Goal: Information Seeking & Learning: Understand process/instructions

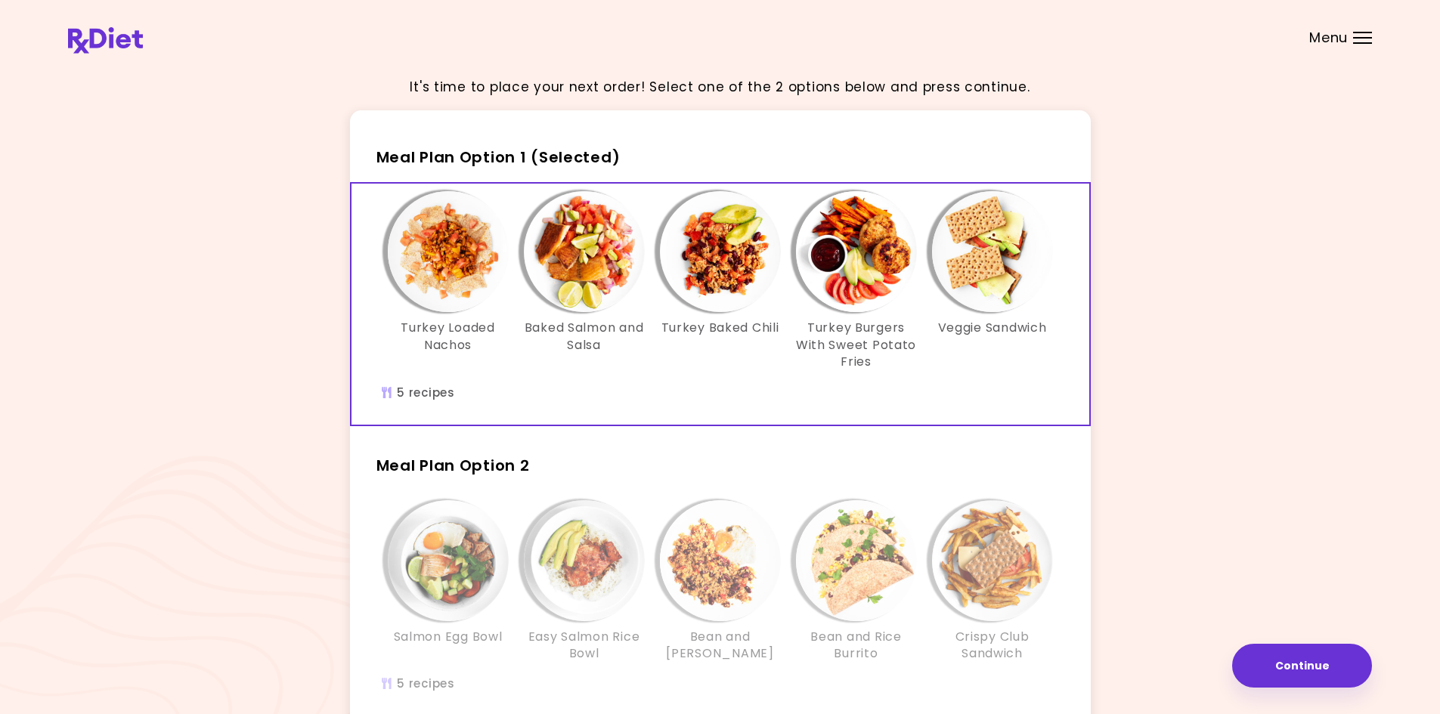
click at [449, 651] on div "Salmon Egg Bowl" at bounding box center [448, 581] width 136 height 162
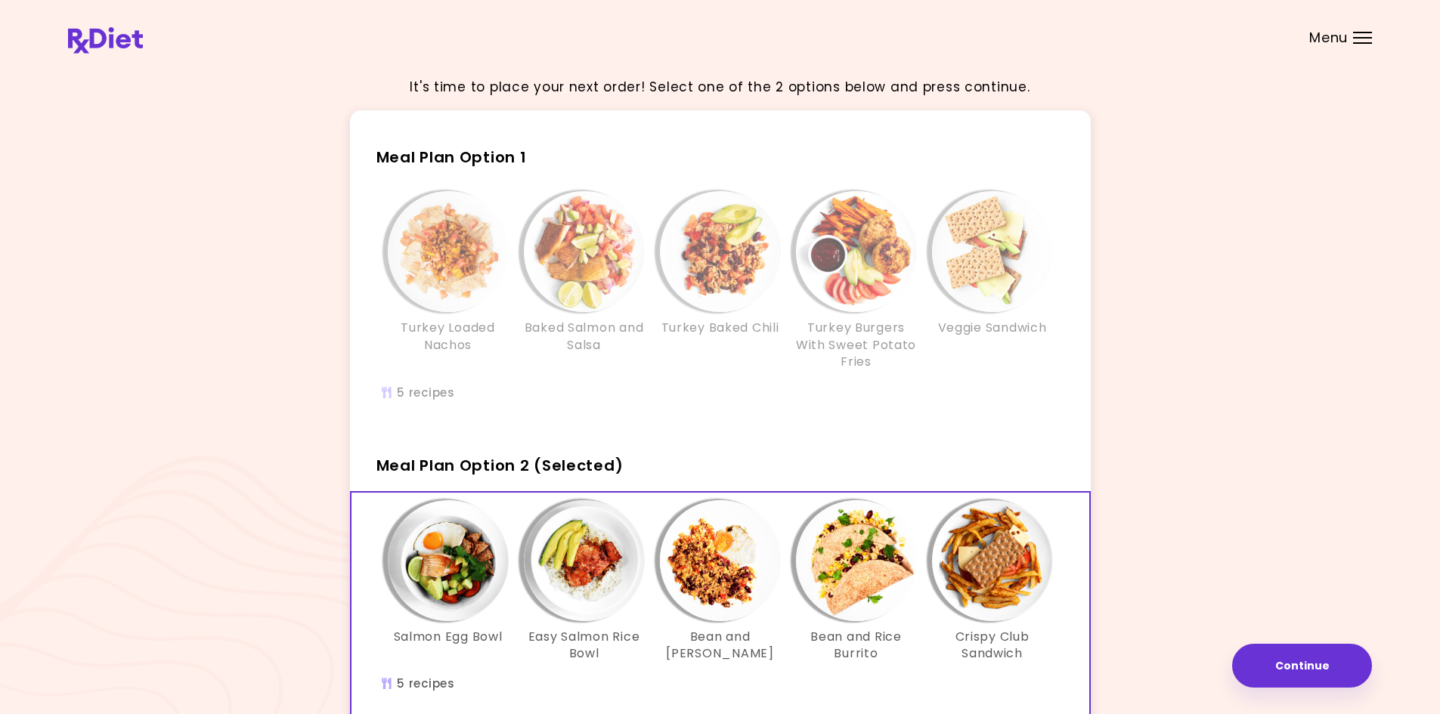
click at [514, 345] on div "Turkey Loaded Nachos" at bounding box center [448, 280] width 136 height 179
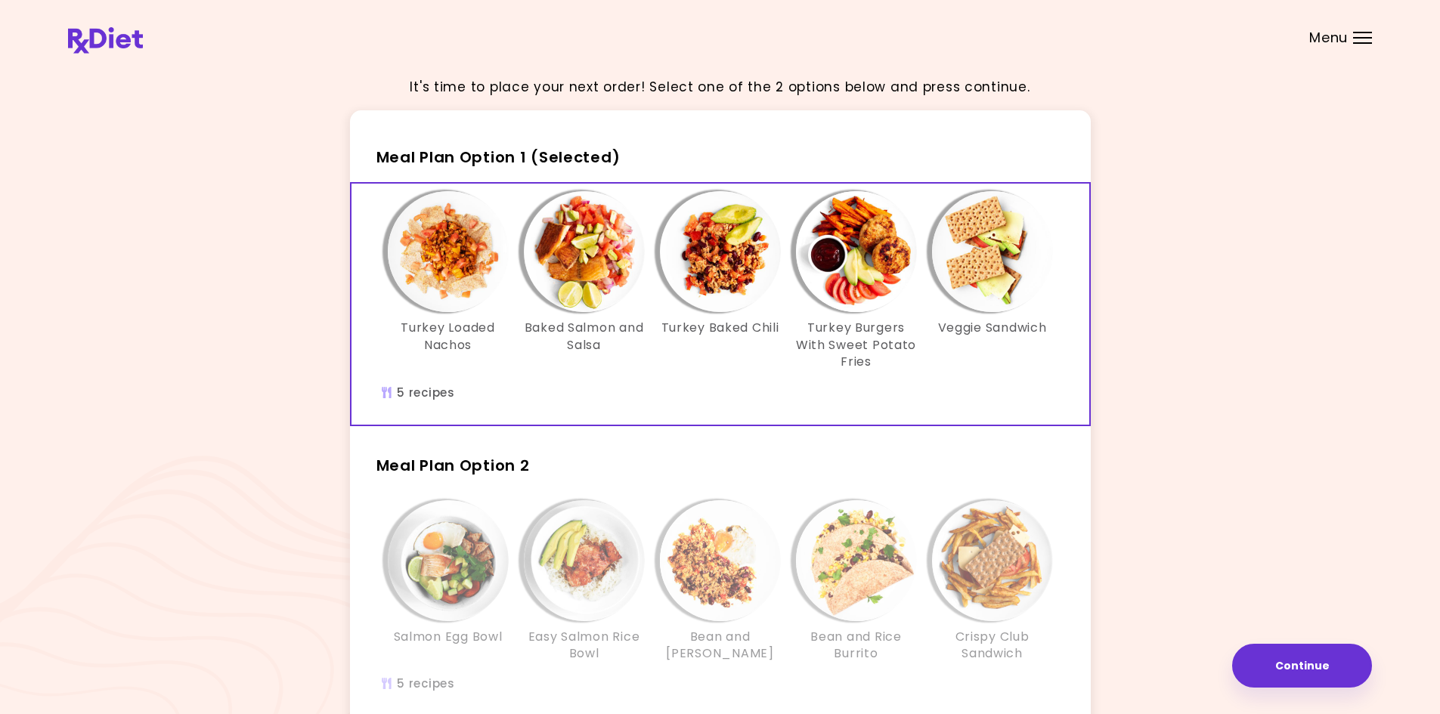
click at [459, 263] on img "Info - Turkey Loaded Nachos - Meal Plan Option 1 (Selected)" at bounding box center [448, 251] width 121 height 121
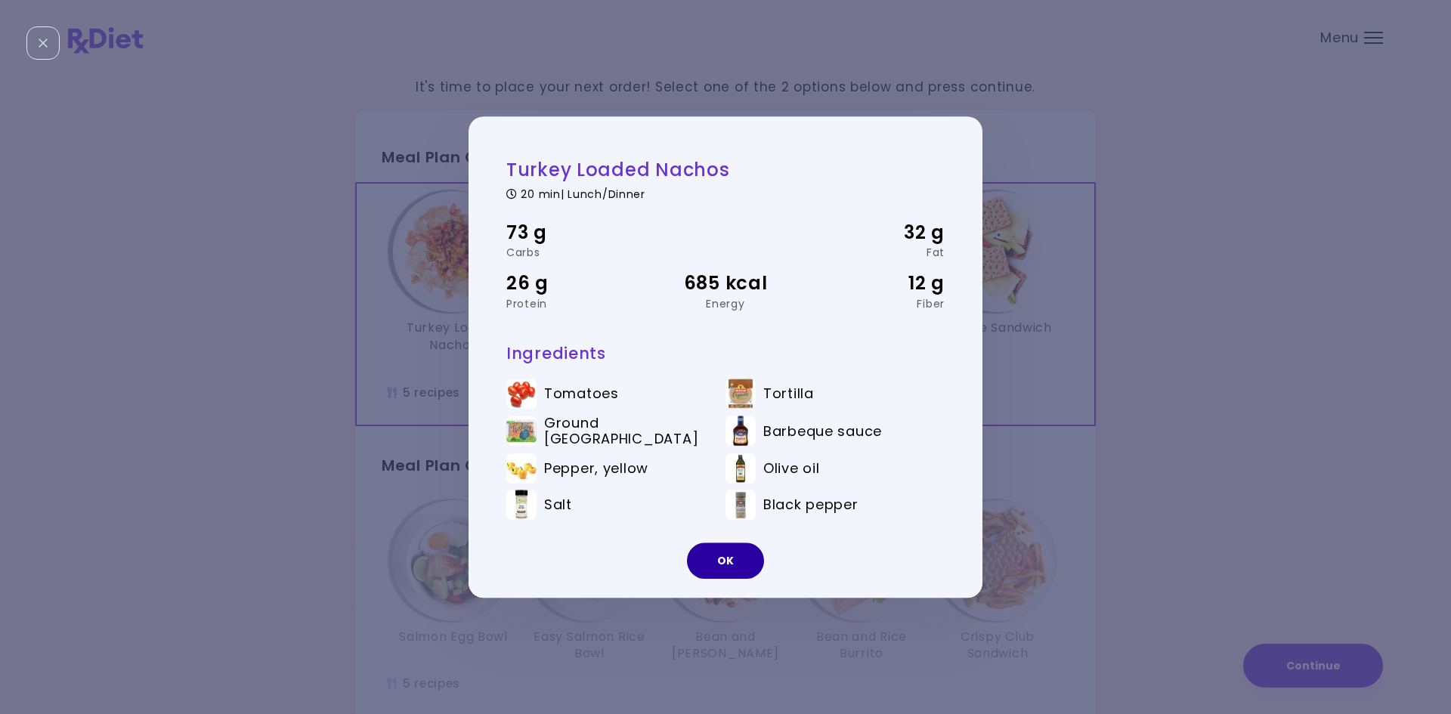
click at [730, 562] on button "OK" at bounding box center [725, 561] width 77 height 36
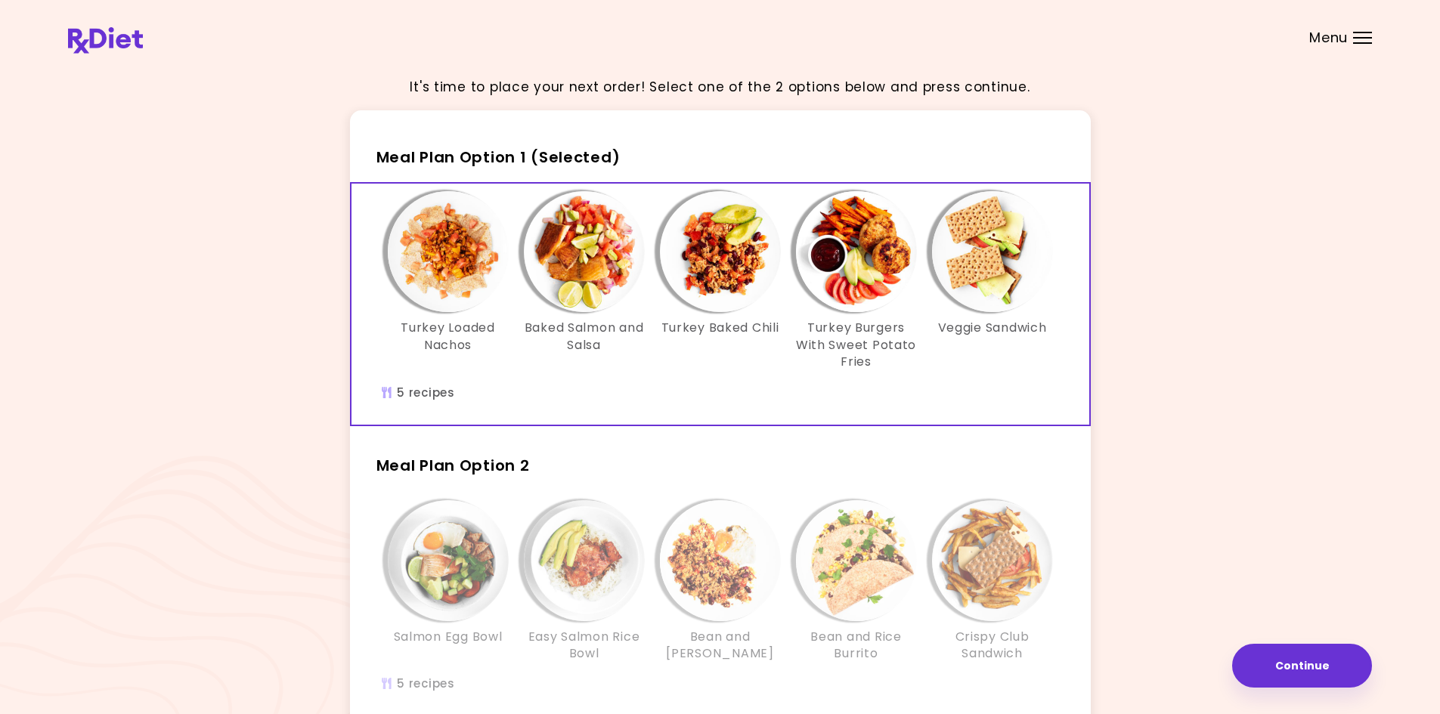
click at [564, 247] on img "Info - Baked Salmon and Salsa - Meal Plan Option 1 (Selected)" at bounding box center [584, 251] width 121 height 121
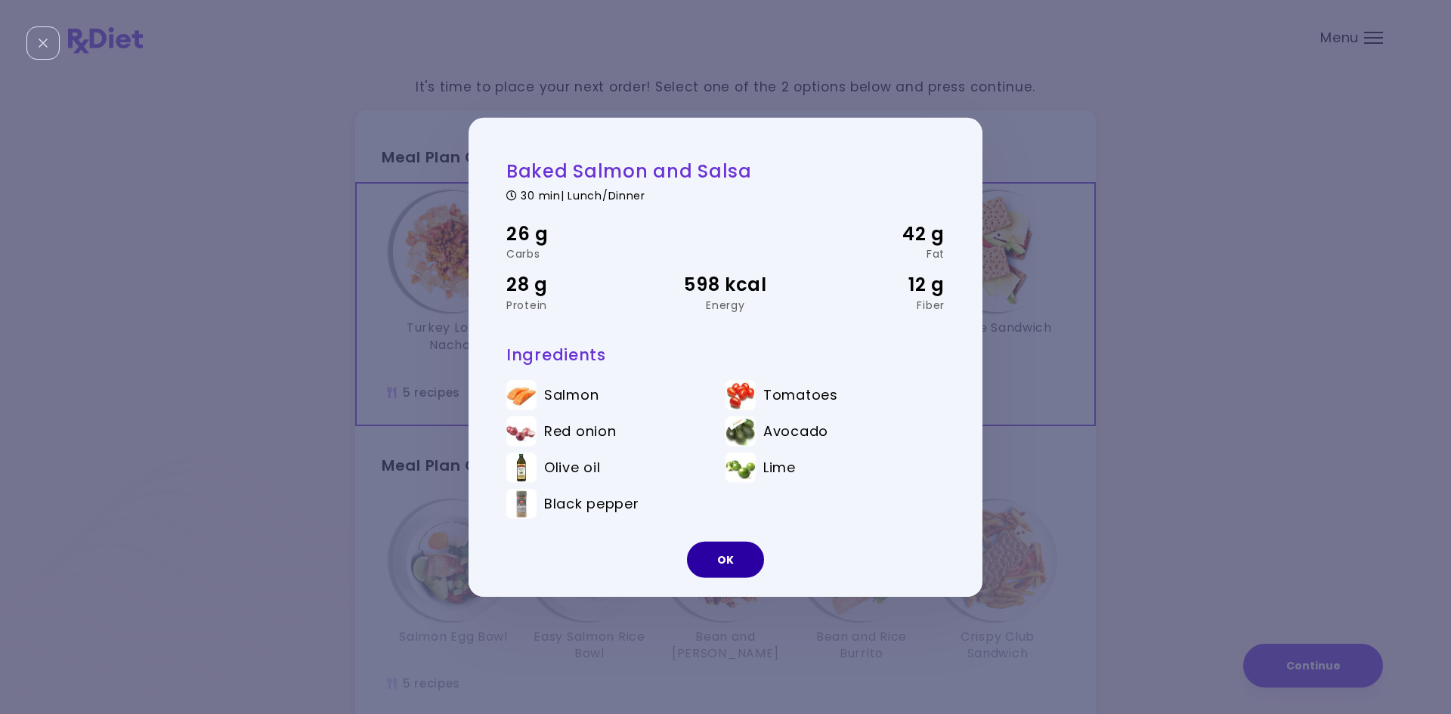
click at [722, 563] on button "OK" at bounding box center [725, 560] width 77 height 36
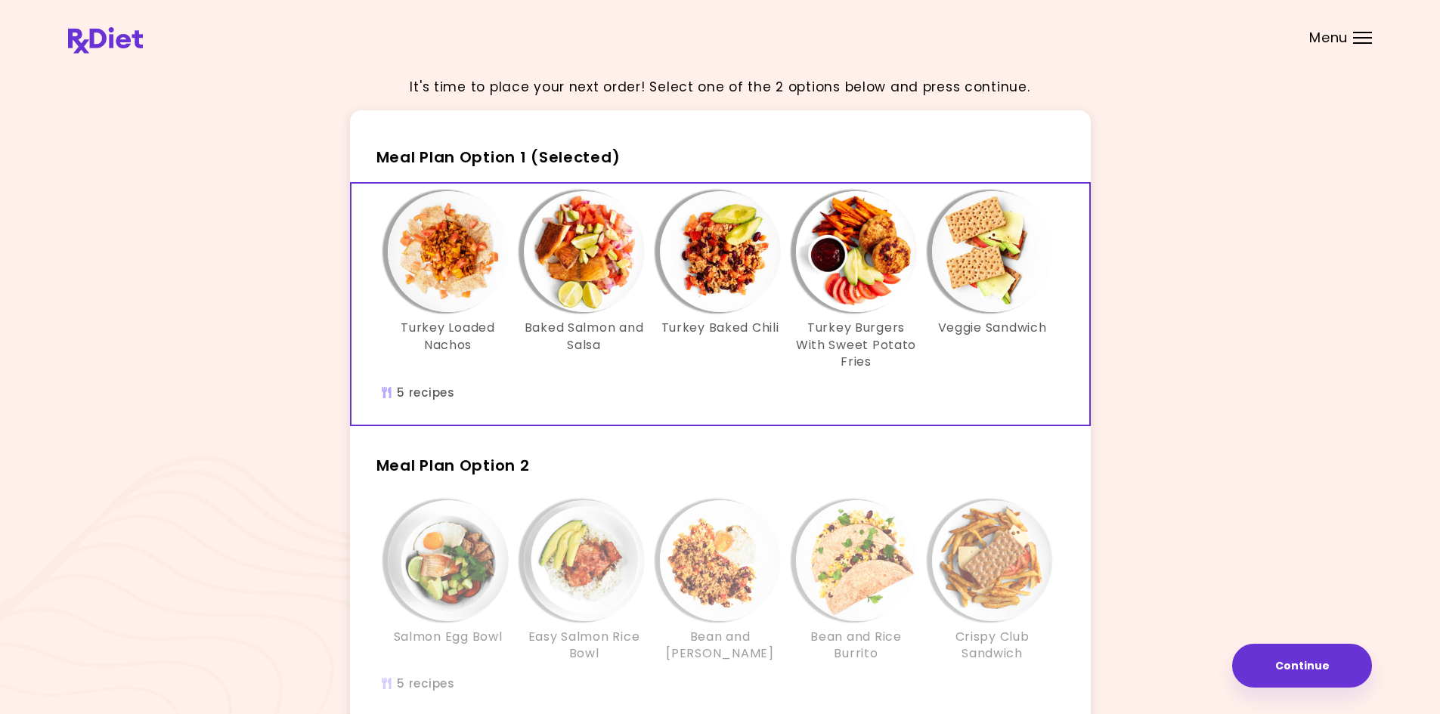
click at [1320, 652] on button "Continue" at bounding box center [1302, 666] width 140 height 44
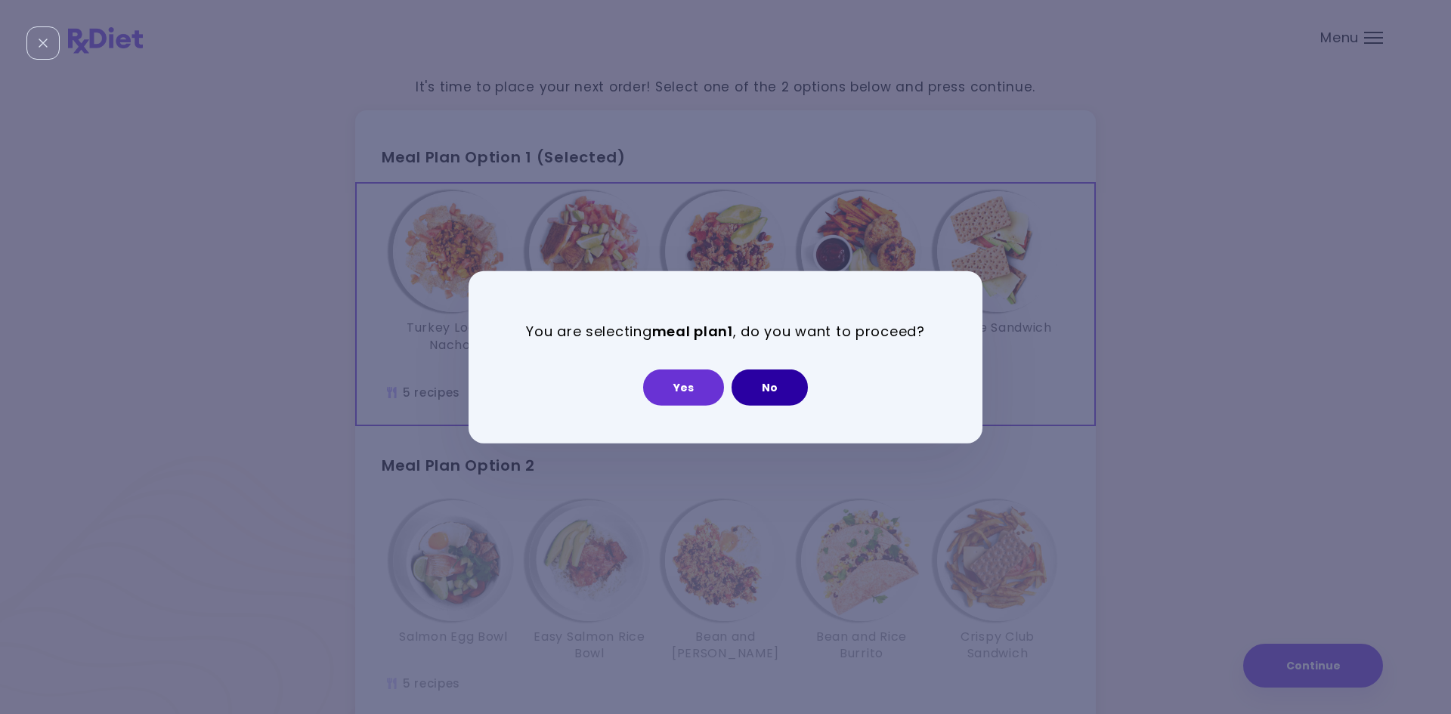
click at [802, 384] on button "No" at bounding box center [770, 388] width 76 height 36
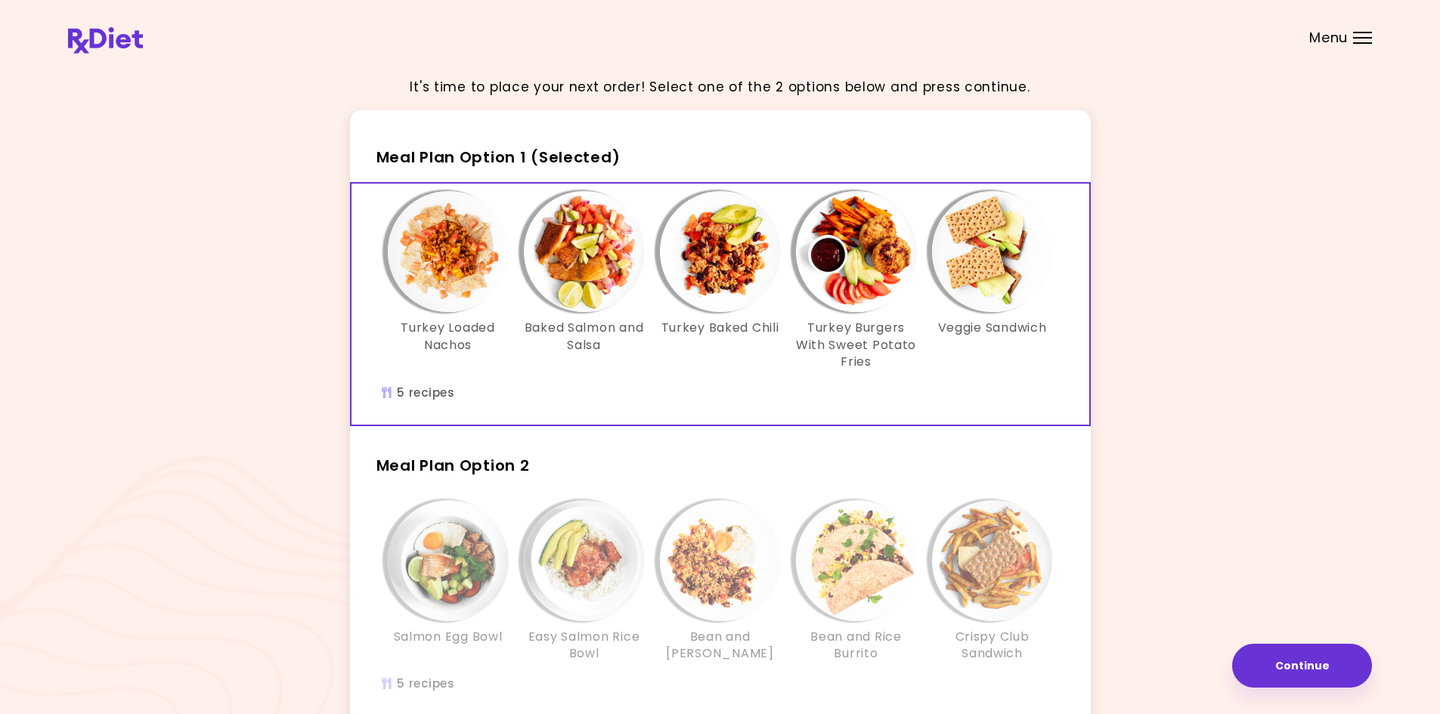
click at [772, 525] on div "Info - Bean and Tomato Quinoa - Meal Plan Option 2" at bounding box center [720, 560] width 121 height 121
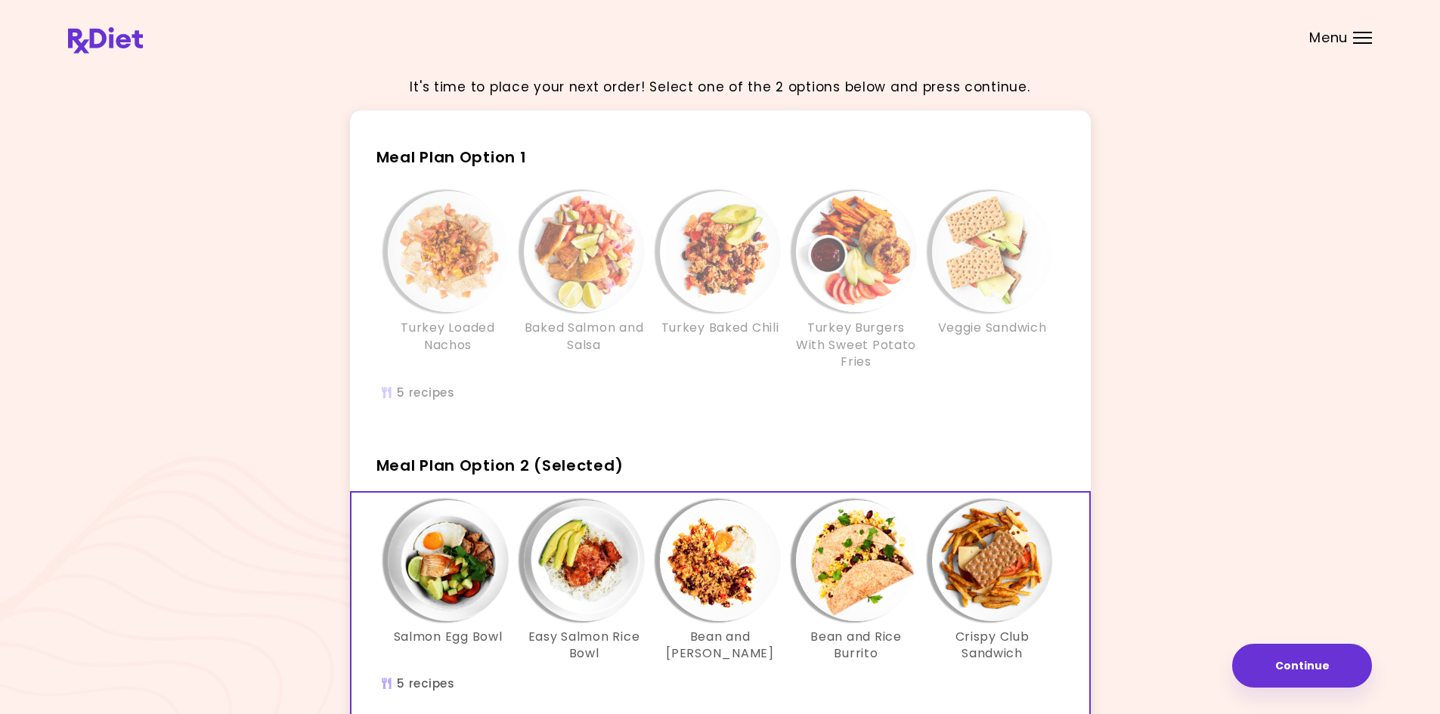
click at [640, 307] on div "Info - Baked Salmon and Salsa - Meal Plan Option 1" at bounding box center [584, 251] width 121 height 121
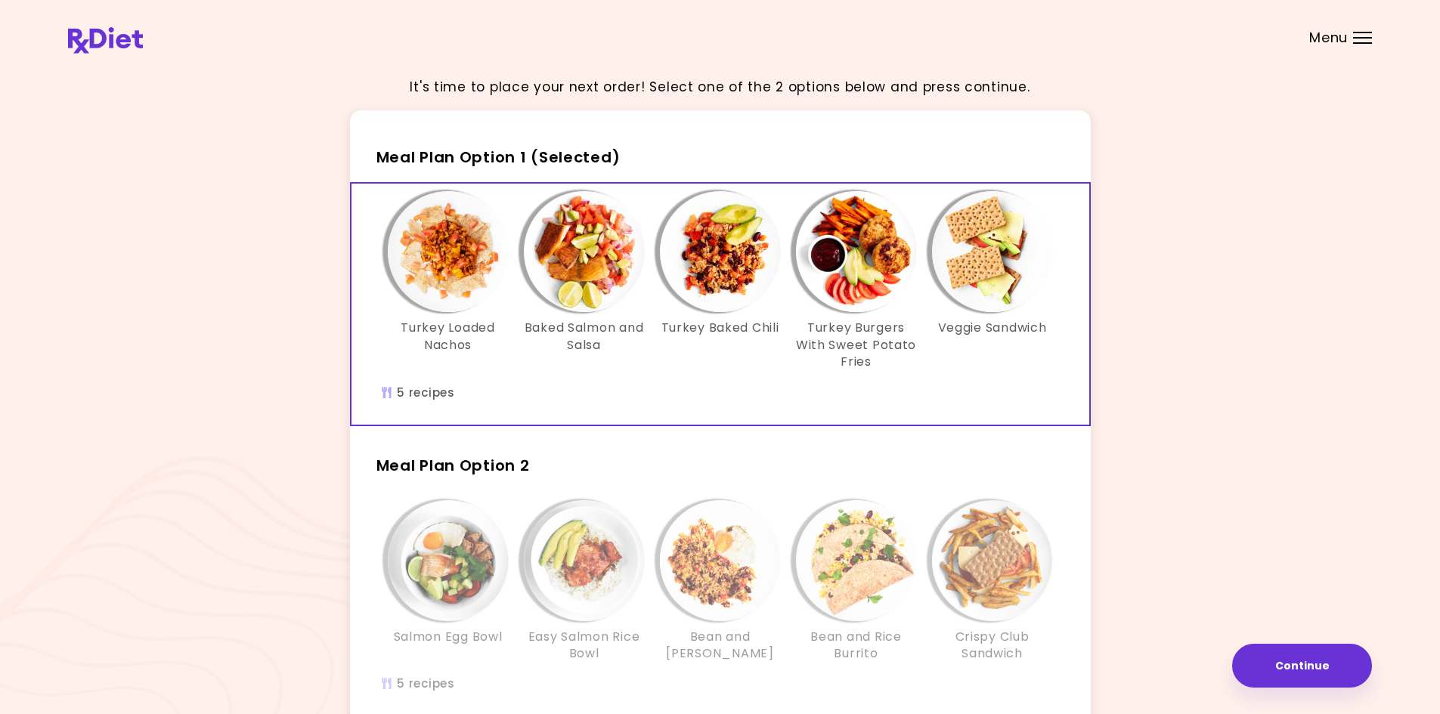
click at [296, 298] on div "It's time to place your next order! Select one of the 2 options below and press…" at bounding box center [720, 441] width 1304 height 754
click at [100, 45] on img at bounding box center [105, 40] width 75 height 26
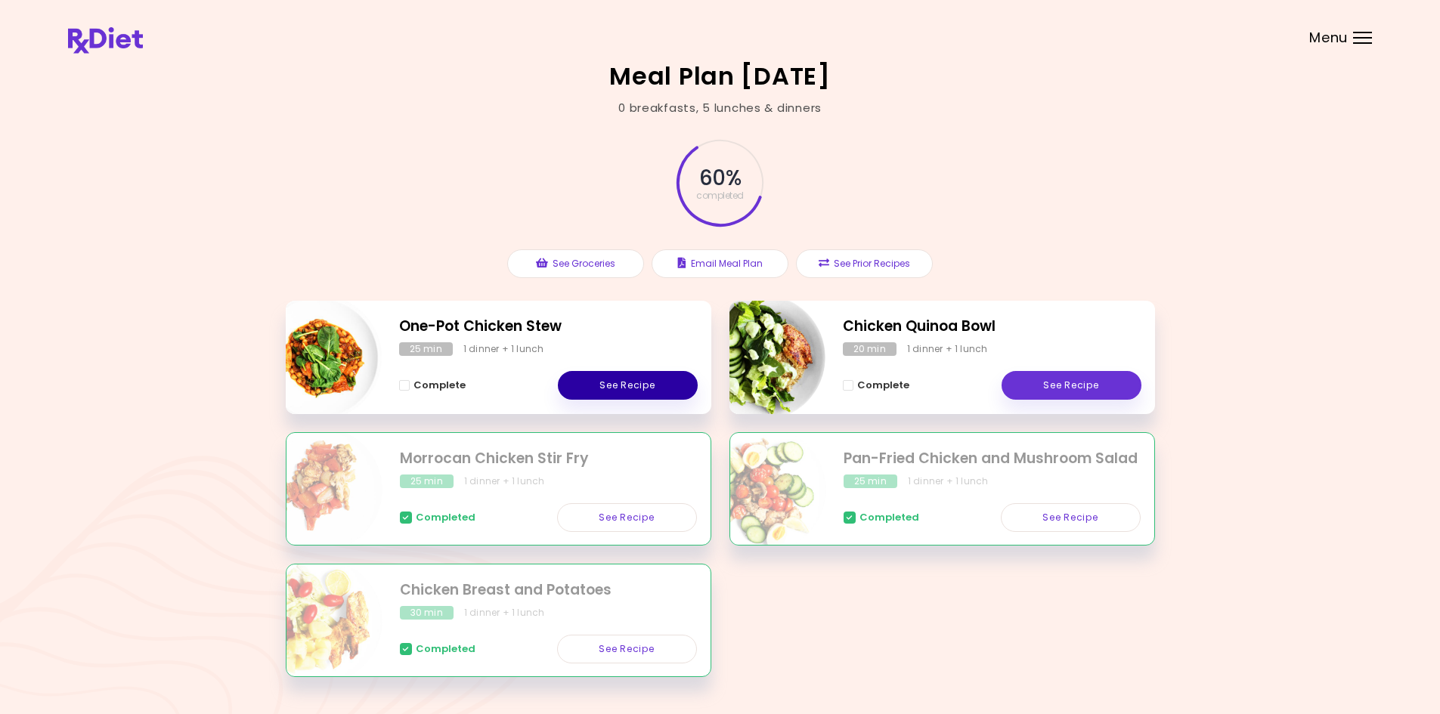
click at [642, 384] on link "See Recipe" at bounding box center [628, 385] width 140 height 29
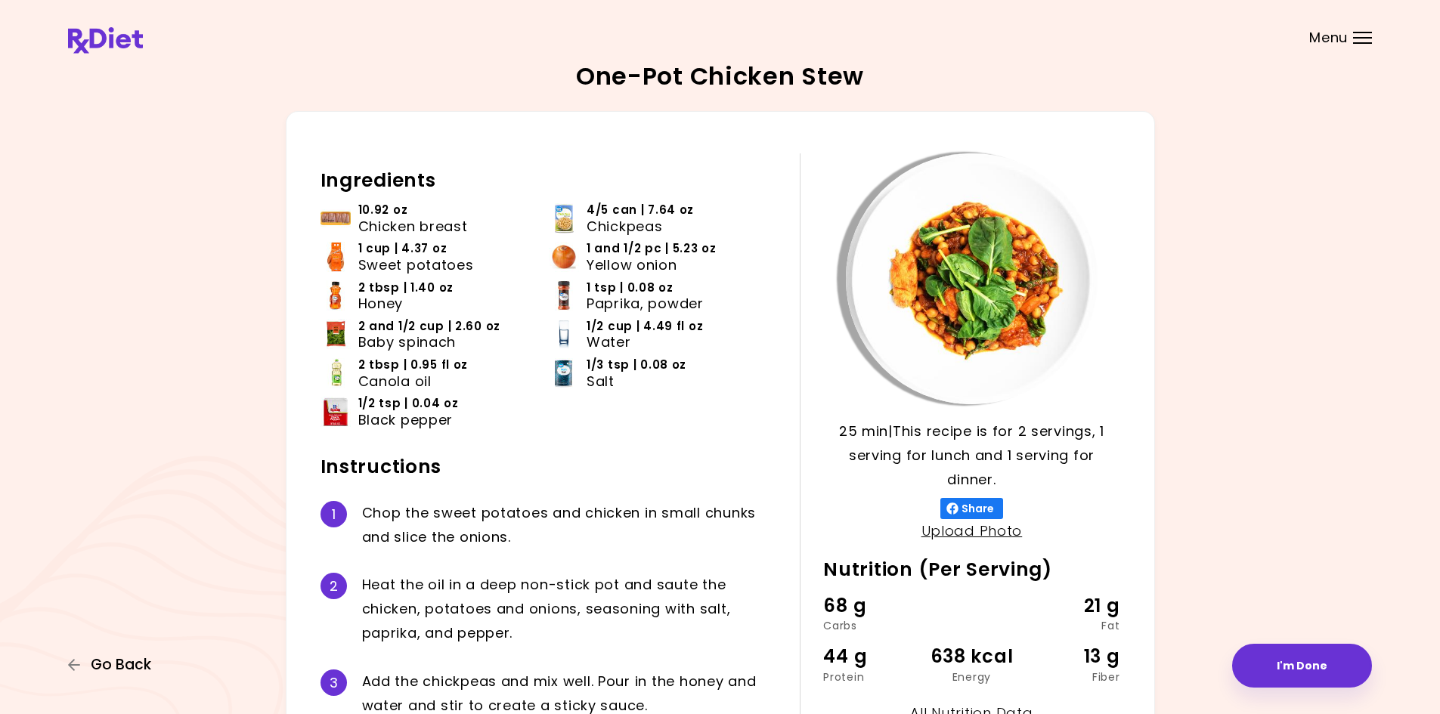
click at [94, 659] on span "Go Back" at bounding box center [121, 665] width 60 height 17
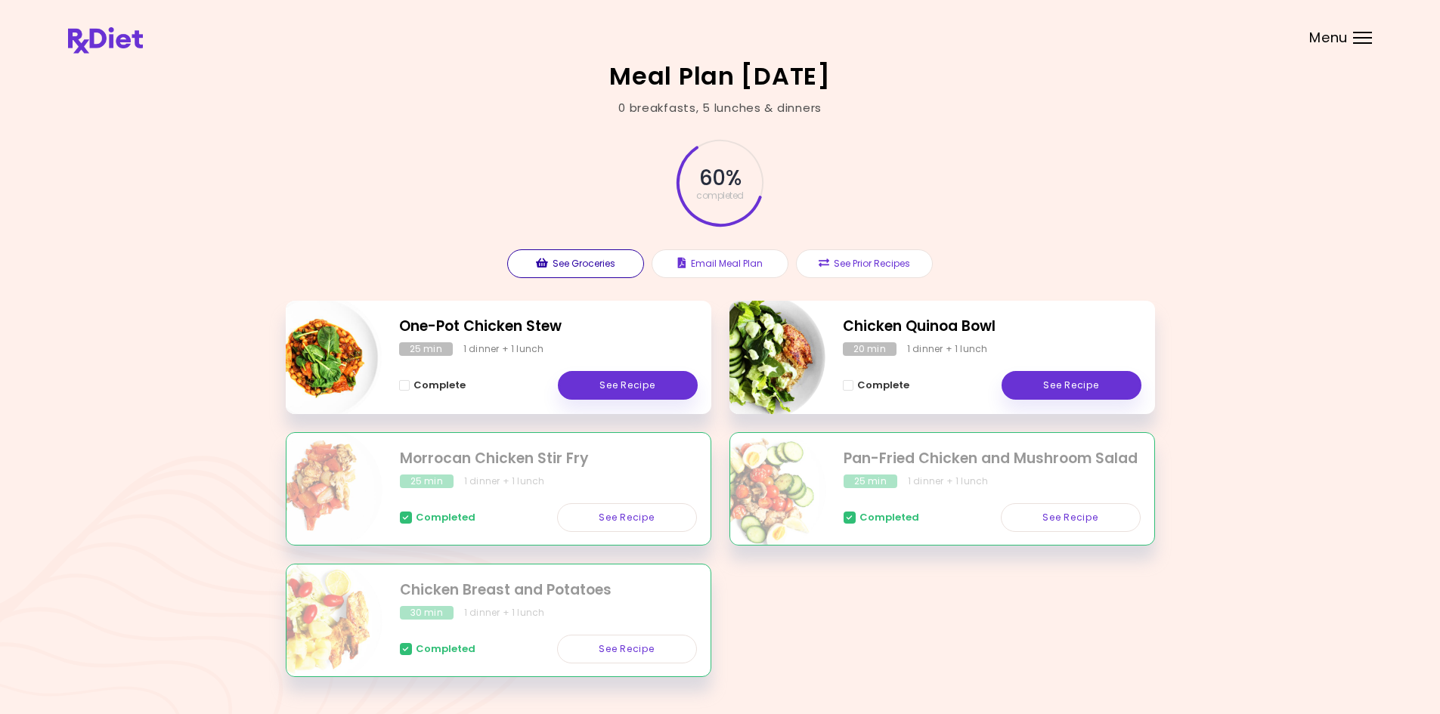
click at [540, 271] on button "See Groceries" at bounding box center [575, 263] width 137 height 29
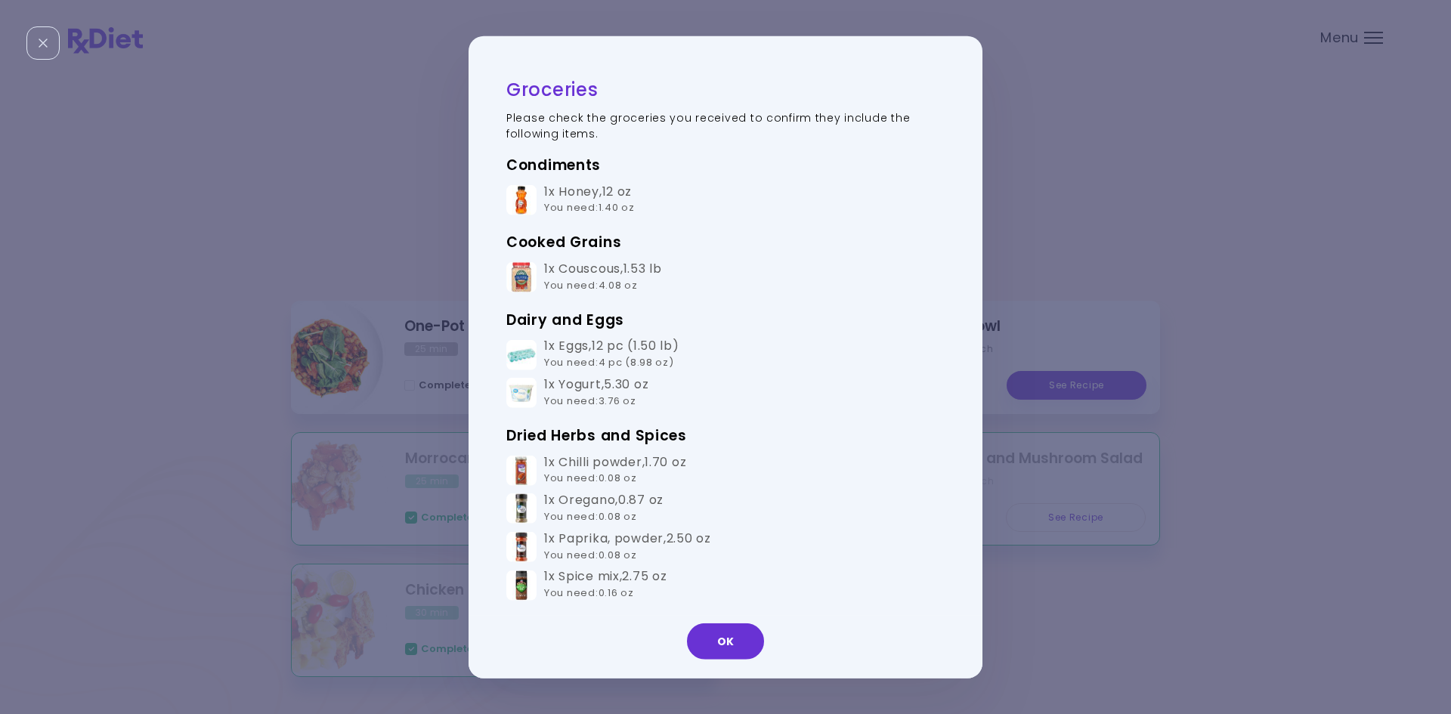
click at [315, 494] on div "Groceries Please check the groceries you received to confirm they include the f…" at bounding box center [725, 357] width 1451 height 714
